Goal: Book appointment/travel/reservation

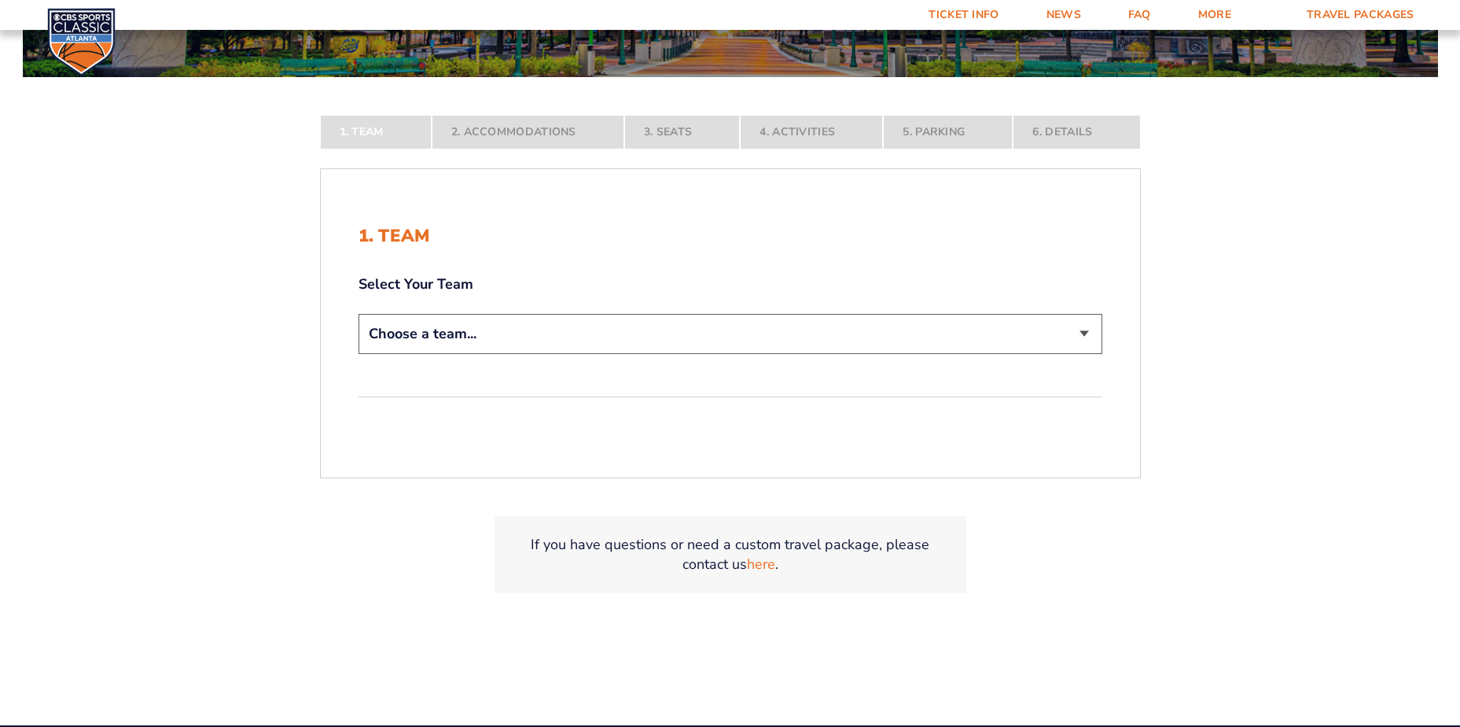
scroll to position [393, 0]
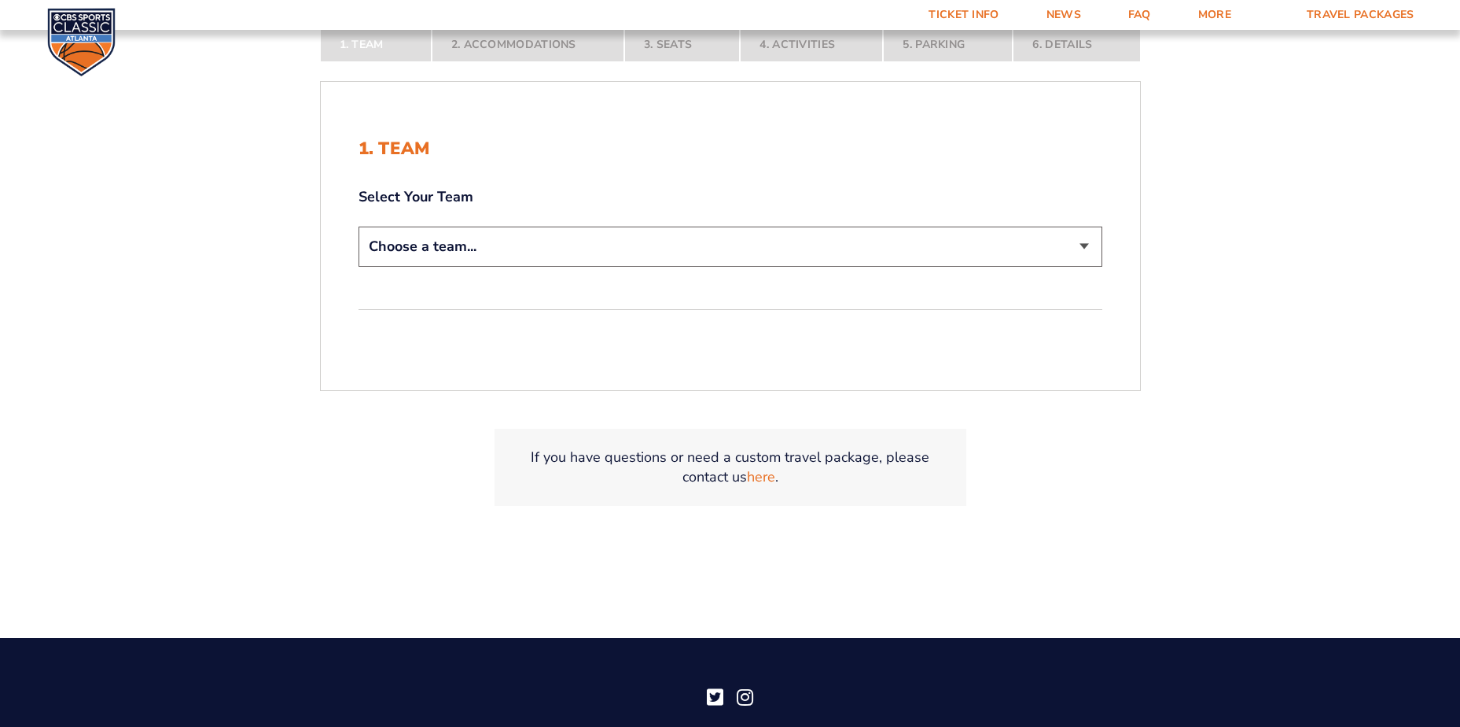
click at [1081, 237] on select "Choose a team... [US_STATE] Wildcats [US_STATE] State Buckeyes [US_STATE] Tar H…" at bounding box center [731, 246] width 744 height 40
select select "20108"
click at [359, 226] on select "Choose a team... [US_STATE] Wildcats [US_STATE] State Buckeyes [US_STATE] Tar H…" at bounding box center [731, 246] width 744 height 40
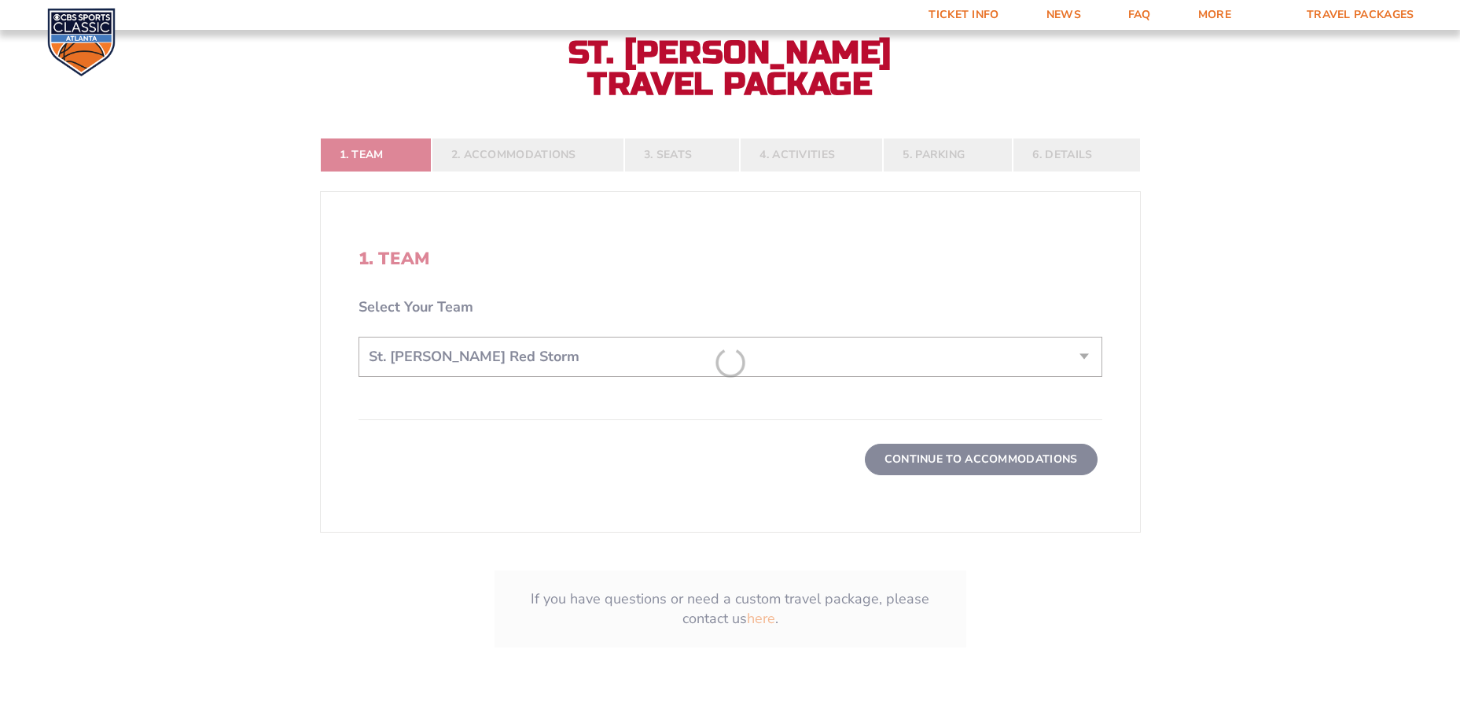
scroll to position [503, 0]
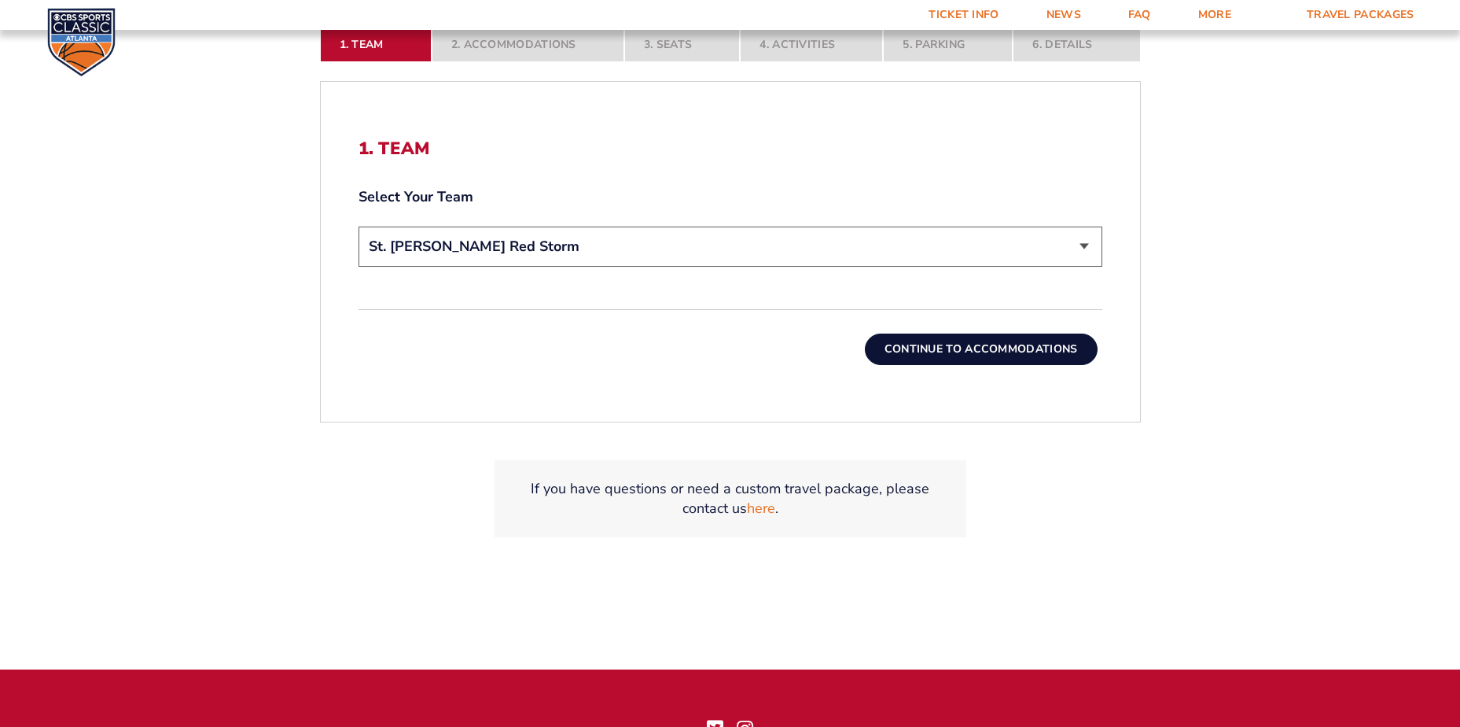
click at [995, 341] on button "Continue To Accommodations" at bounding box center [981, 348] width 233 height 31
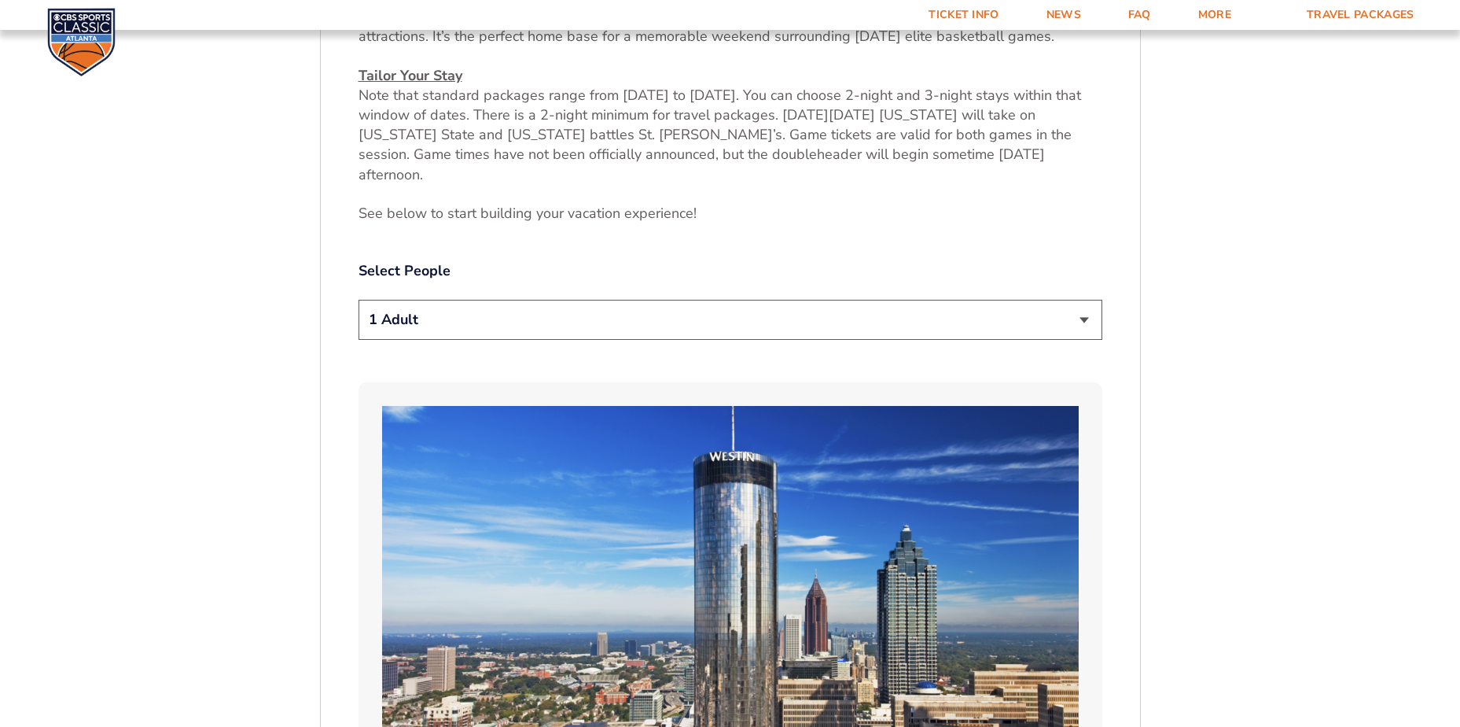
scroll to position [815, 0]
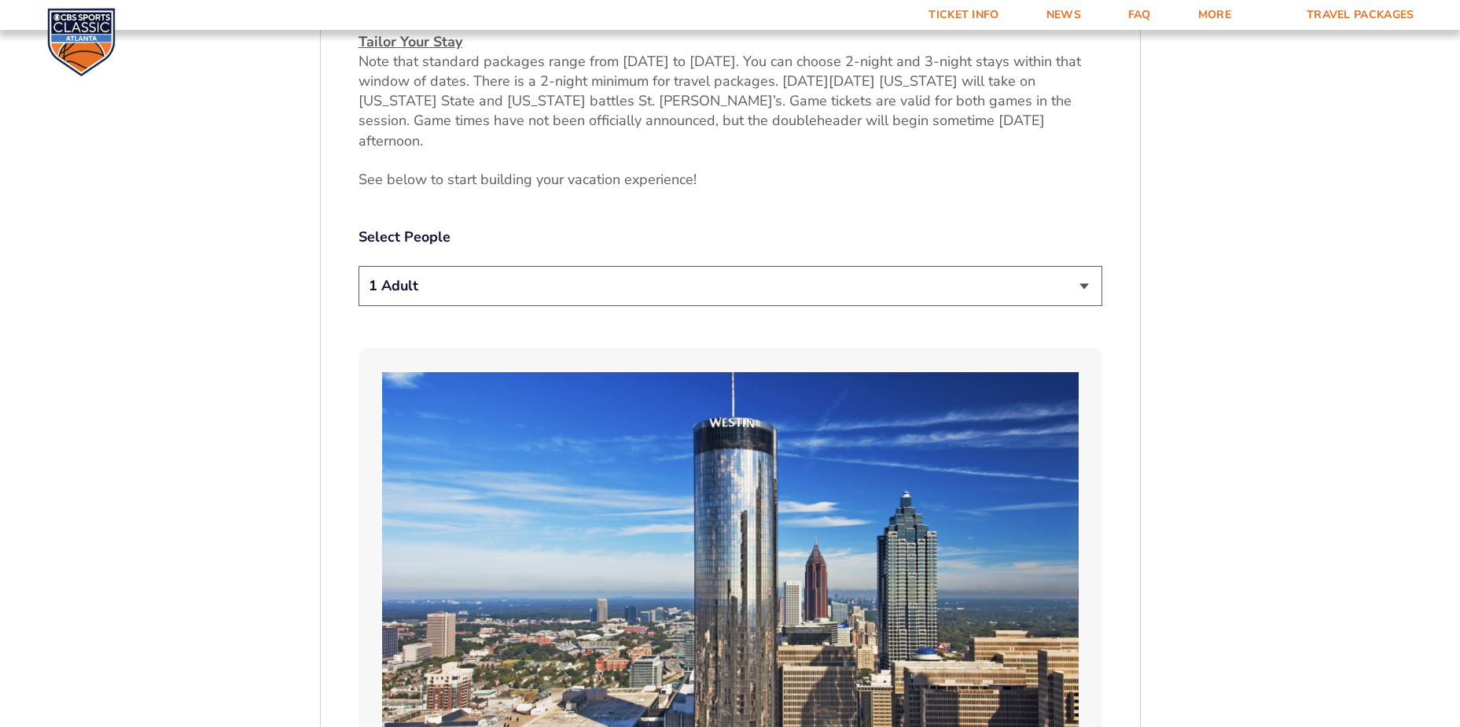
click at [1089, 270] on select "1 Adult 2 Adults 3 Adults 4 Adults 2 Adults + 1 Child 2 Adults + 2 Children 2 A…" at bounding box center [731, 286] width 744 height 40
select select "2 Adults"
click at [359, 266] on select "1 Adult 2 Adults 3 Adults 4 Adults 2 Adults + 1 Child 2 Adults + 2 Children 2 A…" at bounding box center [731, 286] width 744 height 40
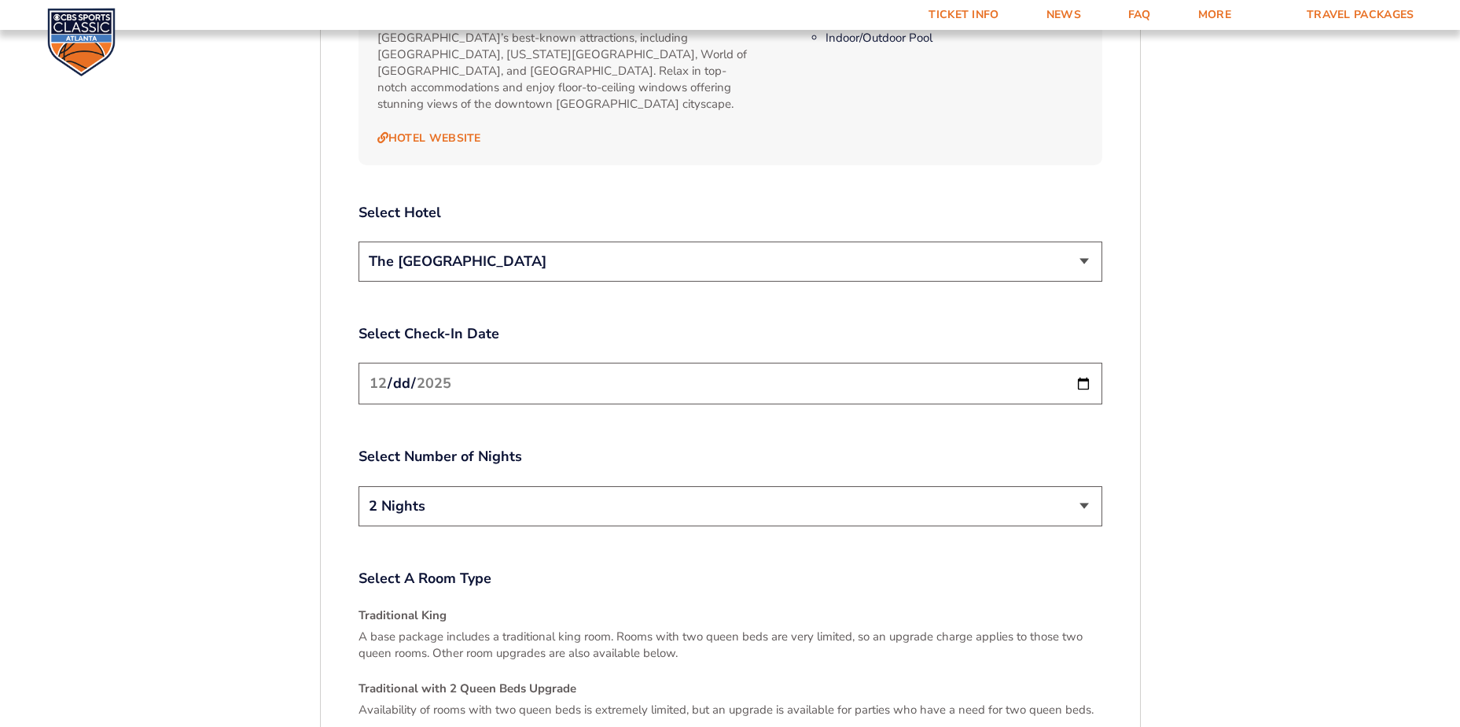
scroll to position [1838, 0]
click at [1084, 361] on input "[DATE]" at bounding box center [731, 382] width 744 height 42
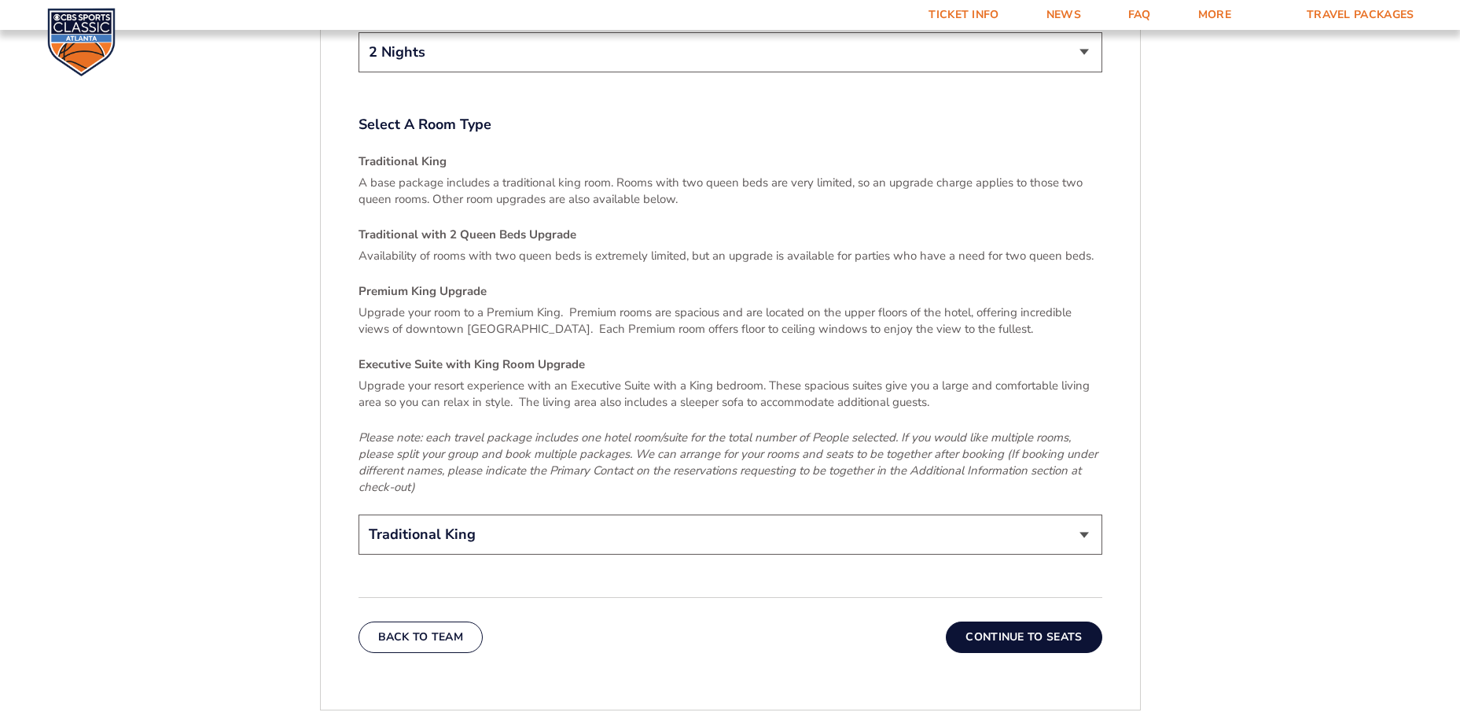
scroll to position [2309, 0]
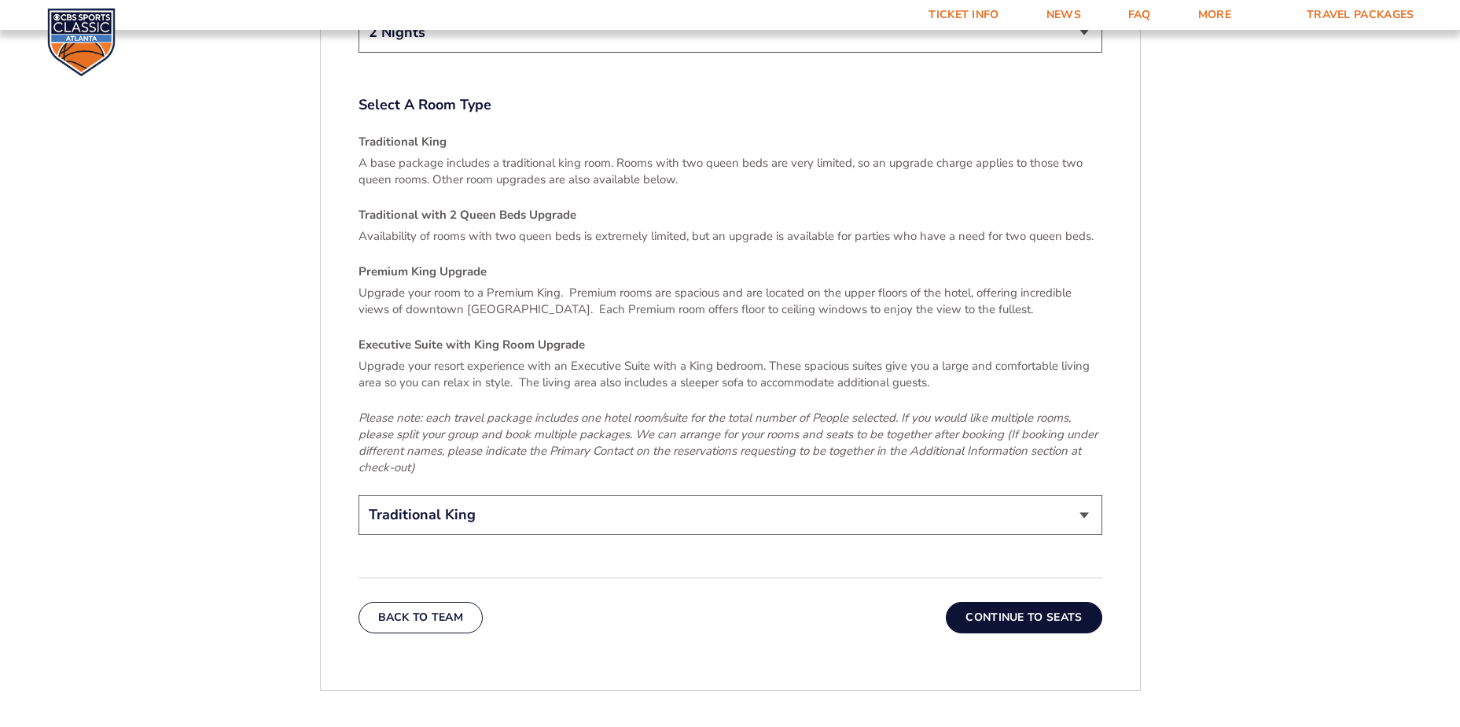
click at [1086, 495] on select "Traditional King Traditional with 2 Queen Beds Upgrade (+$45 per night) Premium…" at bounding box center [731, 515] width 744 height 40
select select "Traditional with 2 Queen Beds Upgrade"
click at [359, 495] on select "Traditional King Traditional with 2 Queen Beds Upgrade (+$45 per night) Premium…" at bounding box center [731, 515] width 744 height 40
click at [1024, 602] on button "Continue To Seats" at bounding box center [1024, 617] width 156 height 31
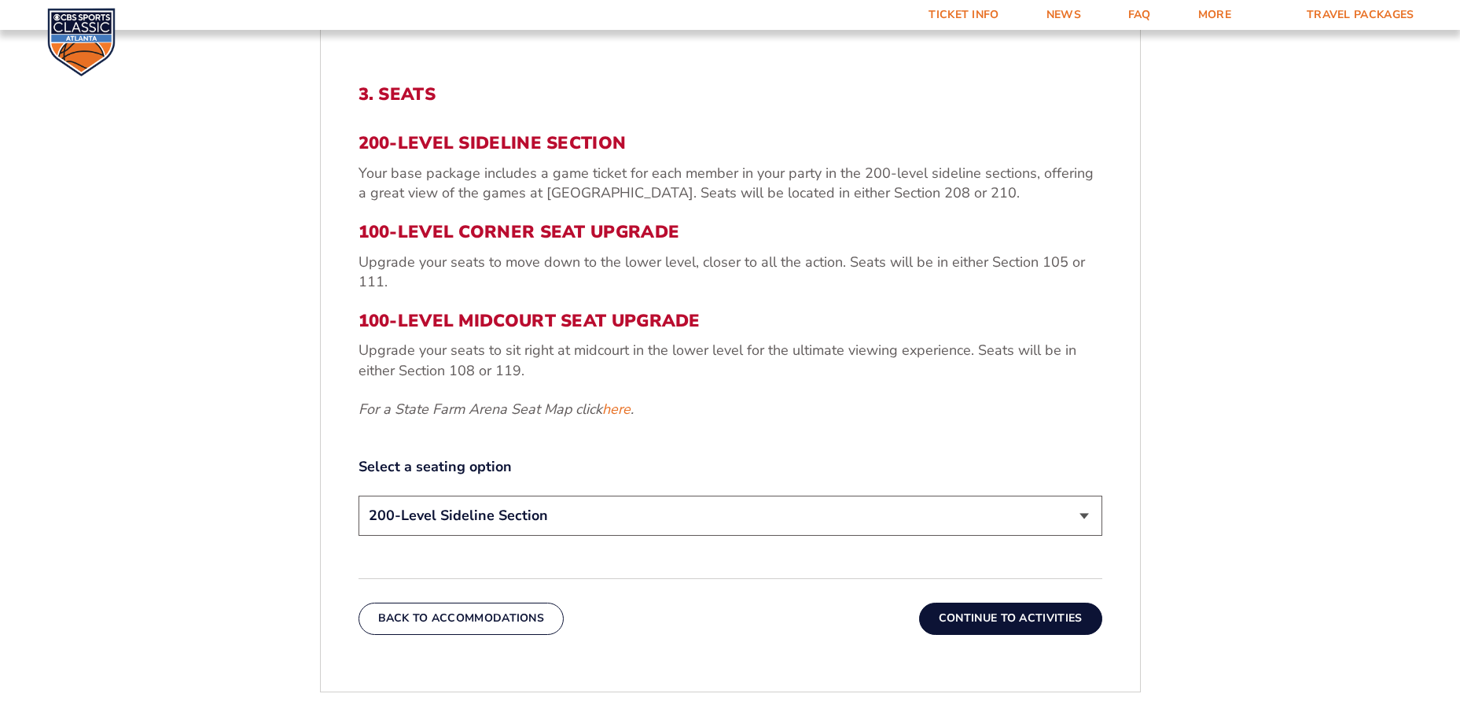
scroll to position [579, 0]
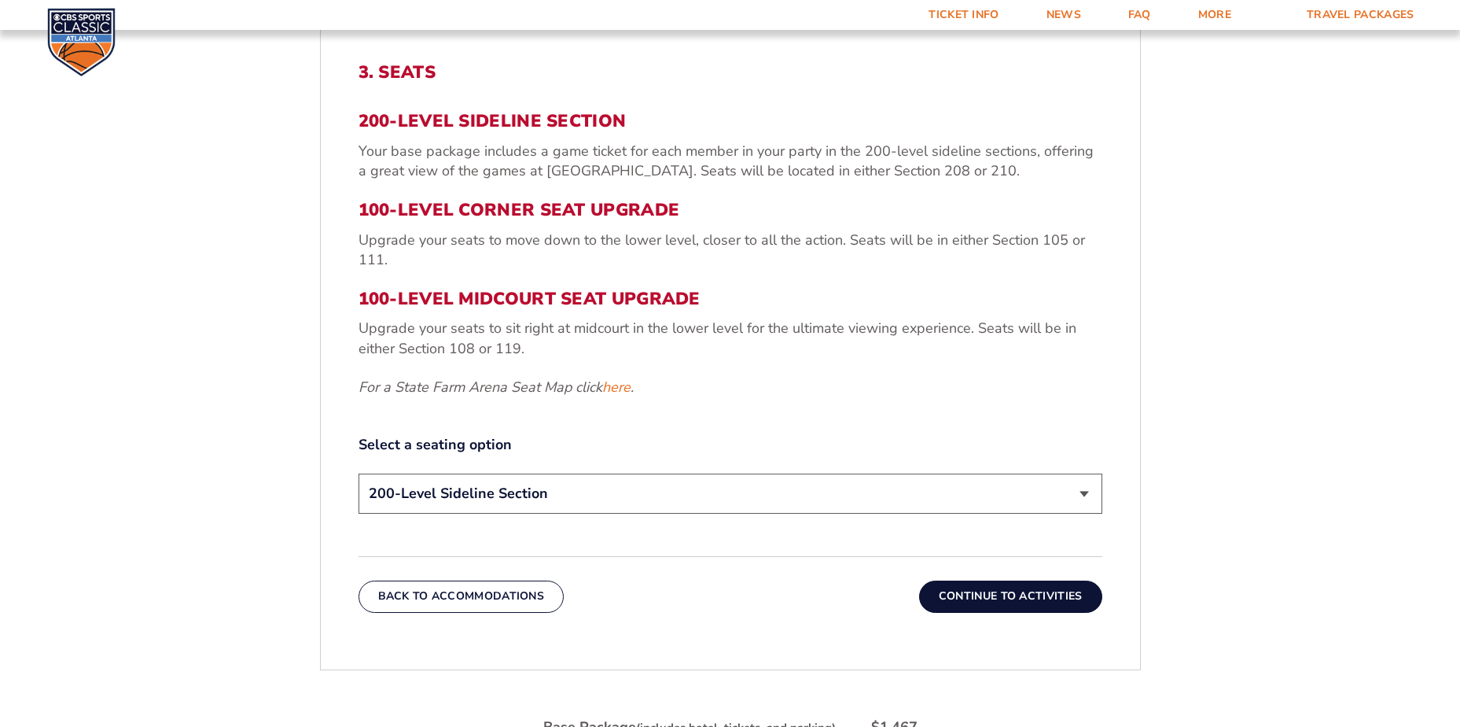
click at [1003, 596] on button "Continue To Activities" at bounding box center [1010, 595] width 183 height 31
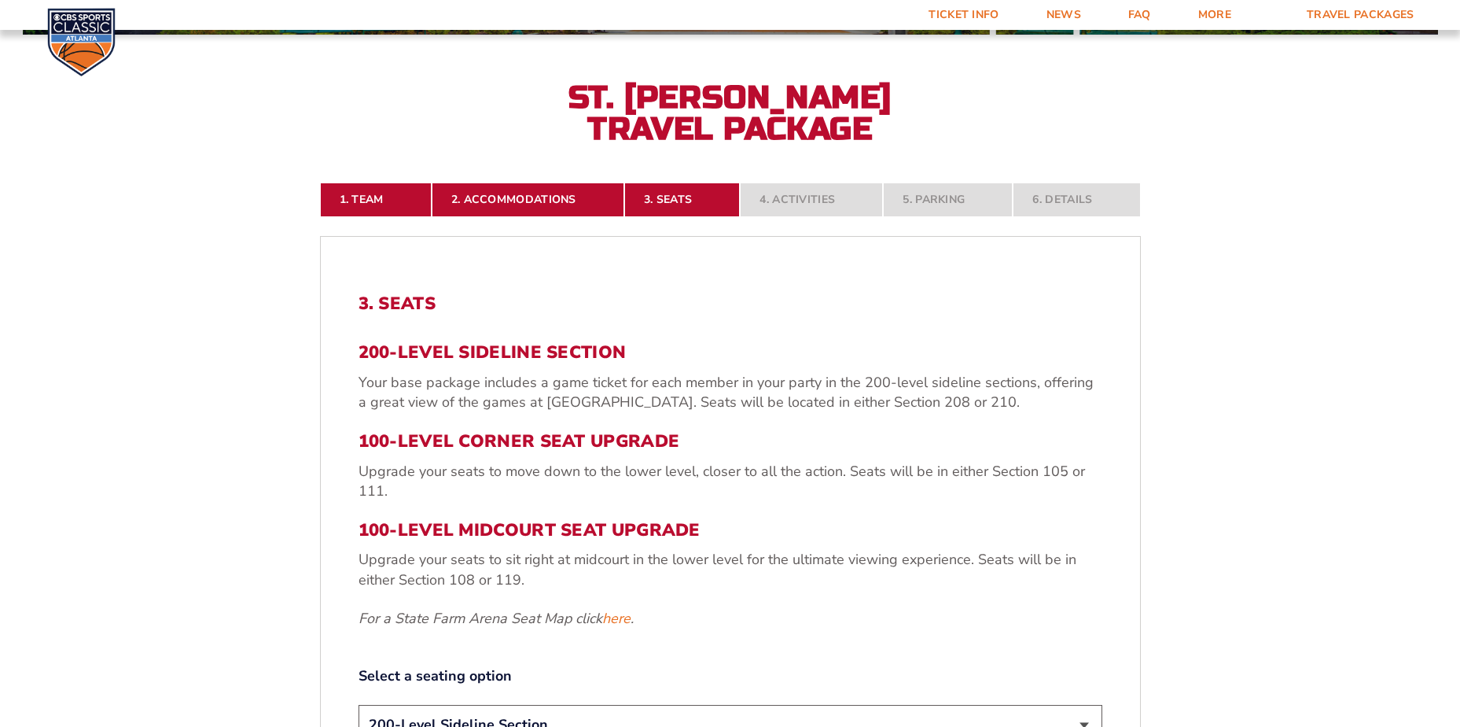
scroll to position [344, 0]
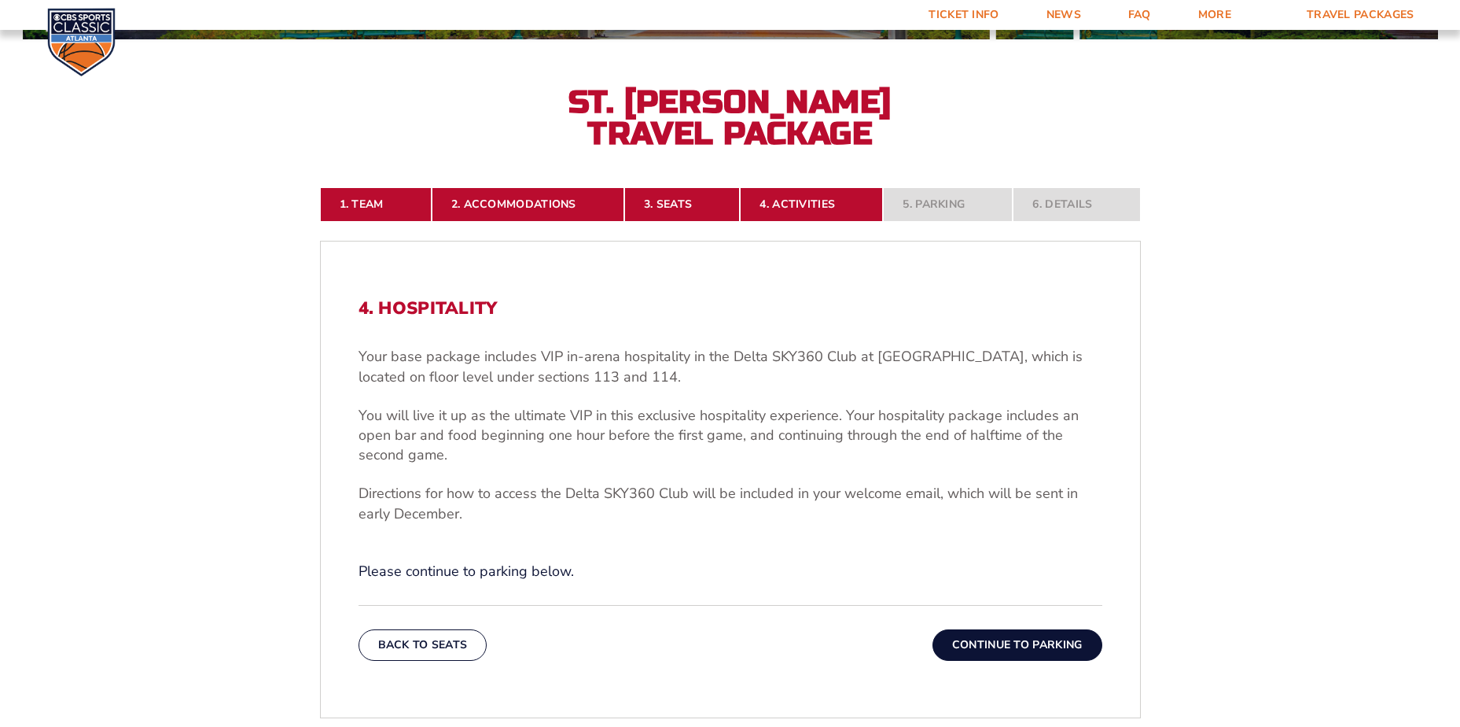
click at [991, 643] on button "Continue To Parking" at bounding box center [1018, 644] width 170 height 31
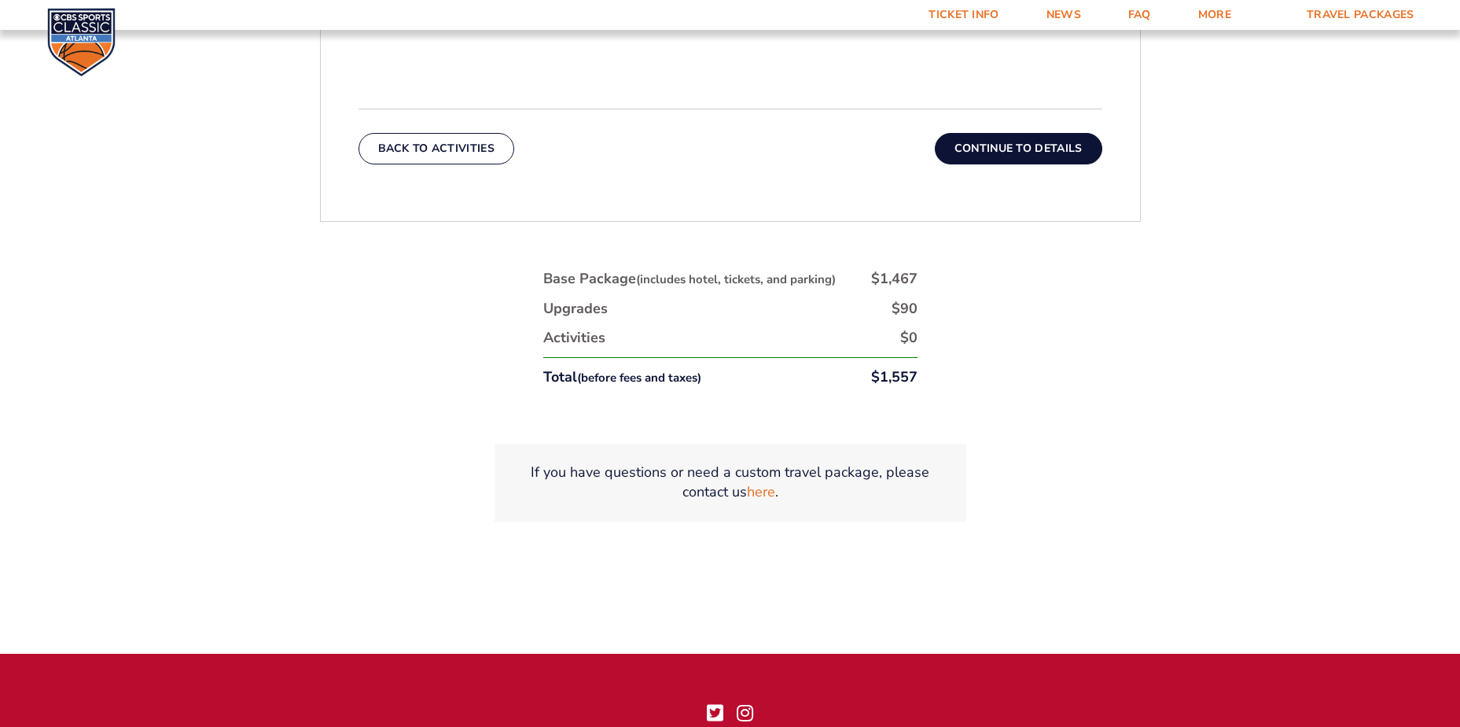
scroll to position [658, 0]
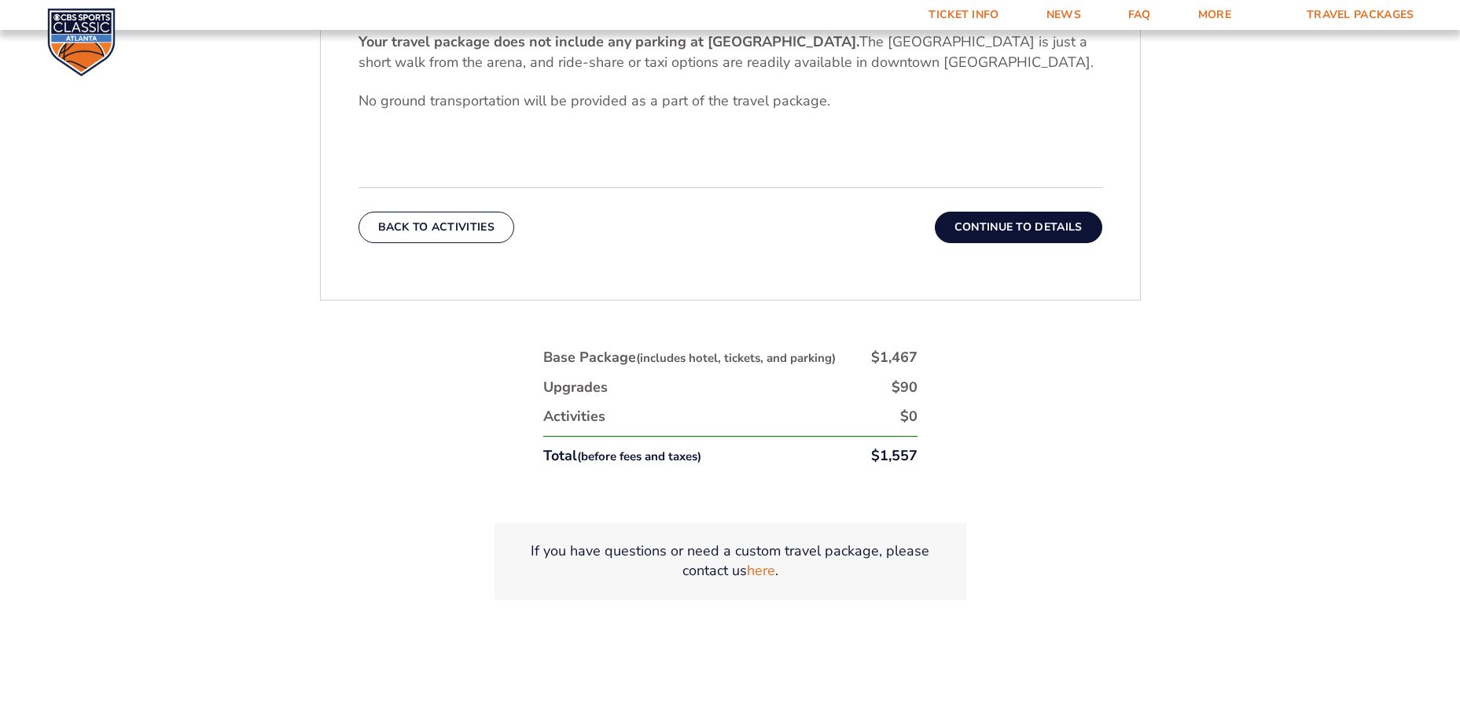
click at [1010, 226] on button "Continue To Details" at bounding box center [1018, 227] width 167 height 31
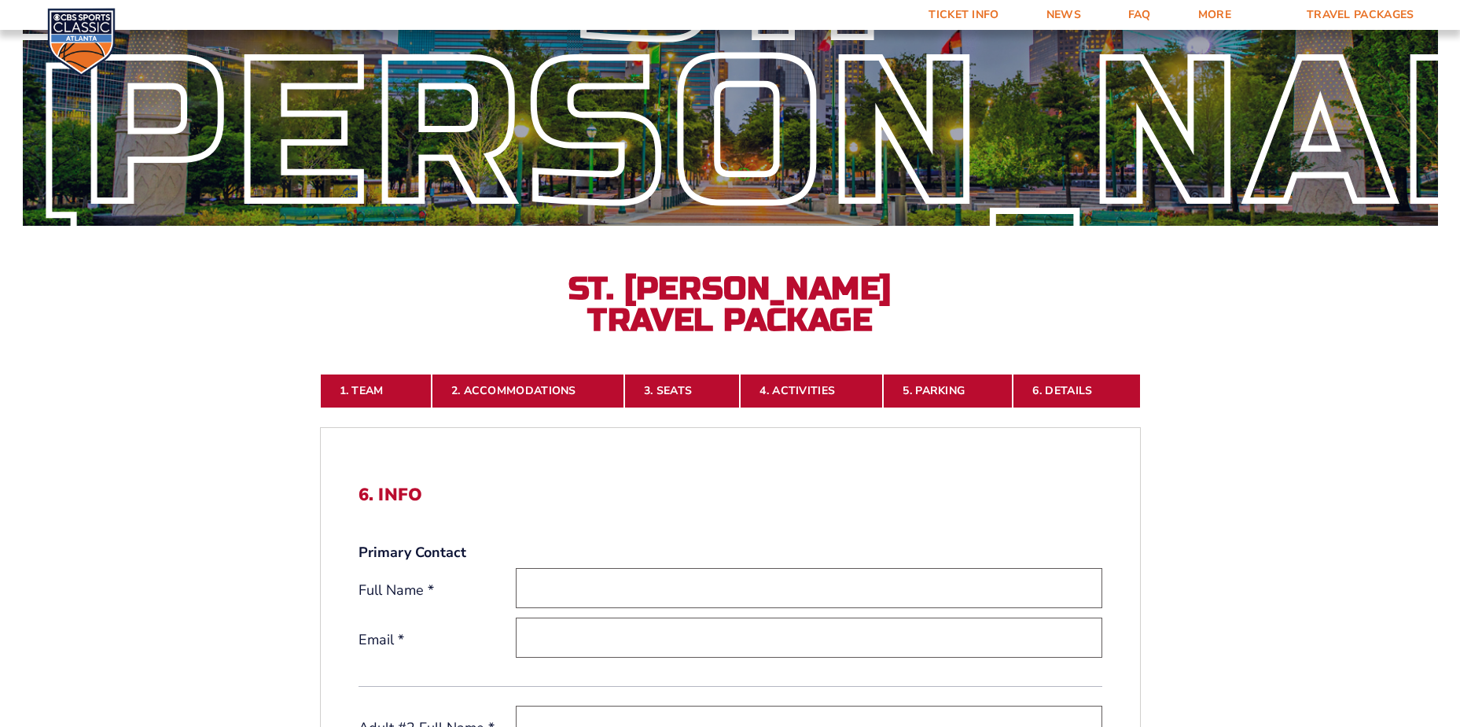
scroll to position [0, 0]
